Goal: Information Seeking & Learning: Learn about a topic

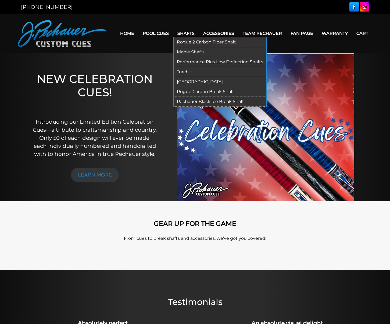
click at [193, 81] on link "[GEOGRAPHIC_DATA]" at bounding box center [219, 82] width 93 height 10
click at [197, 53] on link "Maple Shafts" at bounding box center [219, 52] width 93 height 10
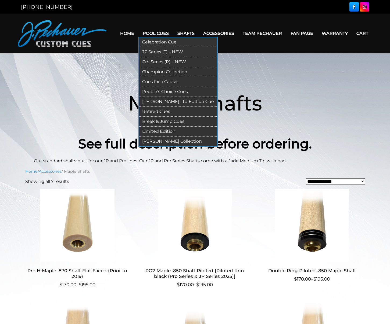
click at [162, 112] on link "Retired Cues" at bounding box center [178, 112] width 78 height 10
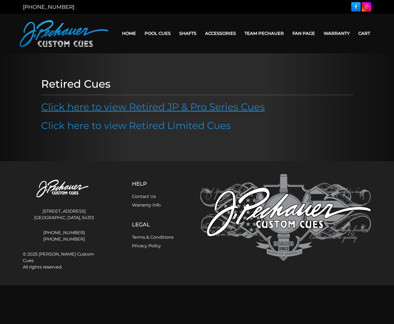
click at [171, 107] on link "Click here to view Retired JP & Pro Series Cues" at bounding box center [152, 107] width 223 height 12
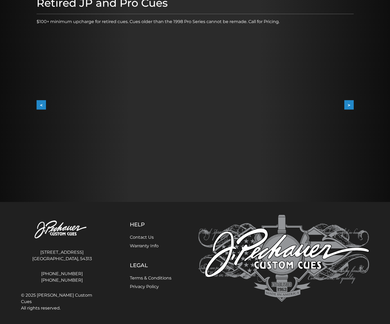
scroll to position [79, 0]
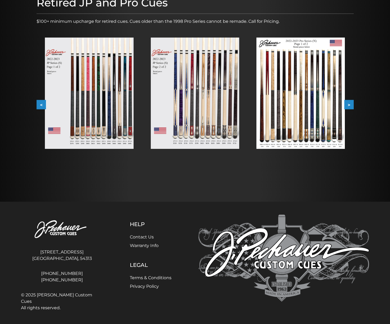
click at [348, 105] on button ">" at bounding box center [348, 104] width 9 height 9
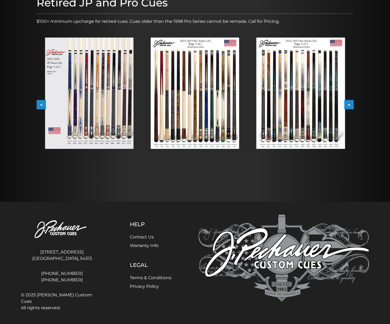
click at [348, 105] on button ">" at bounding box center [348, 104] width 9 height 9
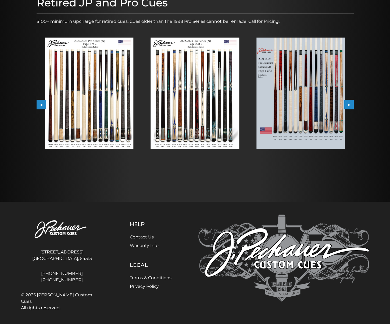
click at [348, 105] on button ">" at bounding box center [348, 104] width 9 height 9
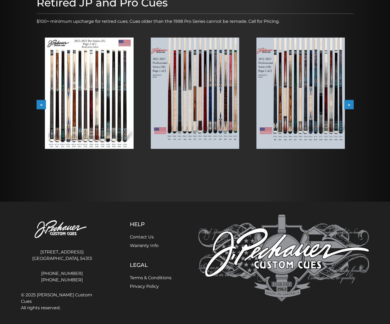
click at [348, 105] on button ">" at bounding box center [348, 104] width 9 height 9
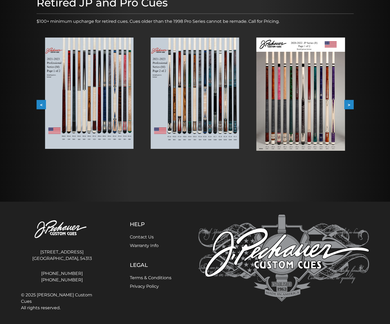
click at [348, 105] on button ">" at bounding box center [348, 104] width 9 height 9
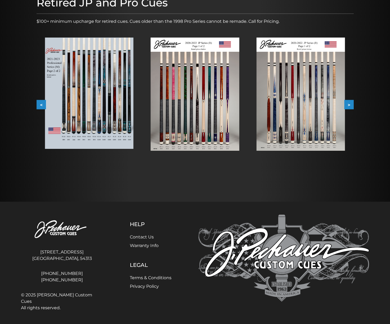
click at [348, 105] on button ">" at bounding box center [348, 104] width 9 height 9
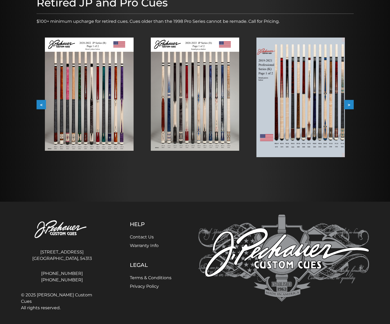
click at [348, 105] on button ">" at bounding box center [348, 104] width 9 height 9
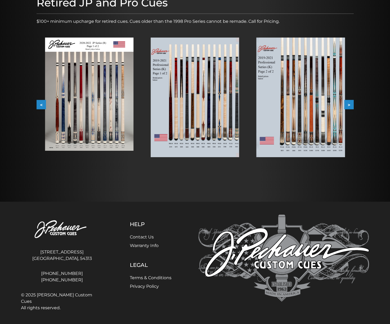
click at [348, 105] on button ">" at bounding box center [348, 104] width 9 height 9
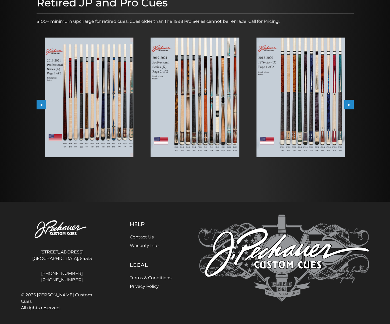
click at [348, 105] on button ">" at bounding box center [348, 104] width 9 height 9
